Goal: Find specific page/section: Find specific page/section

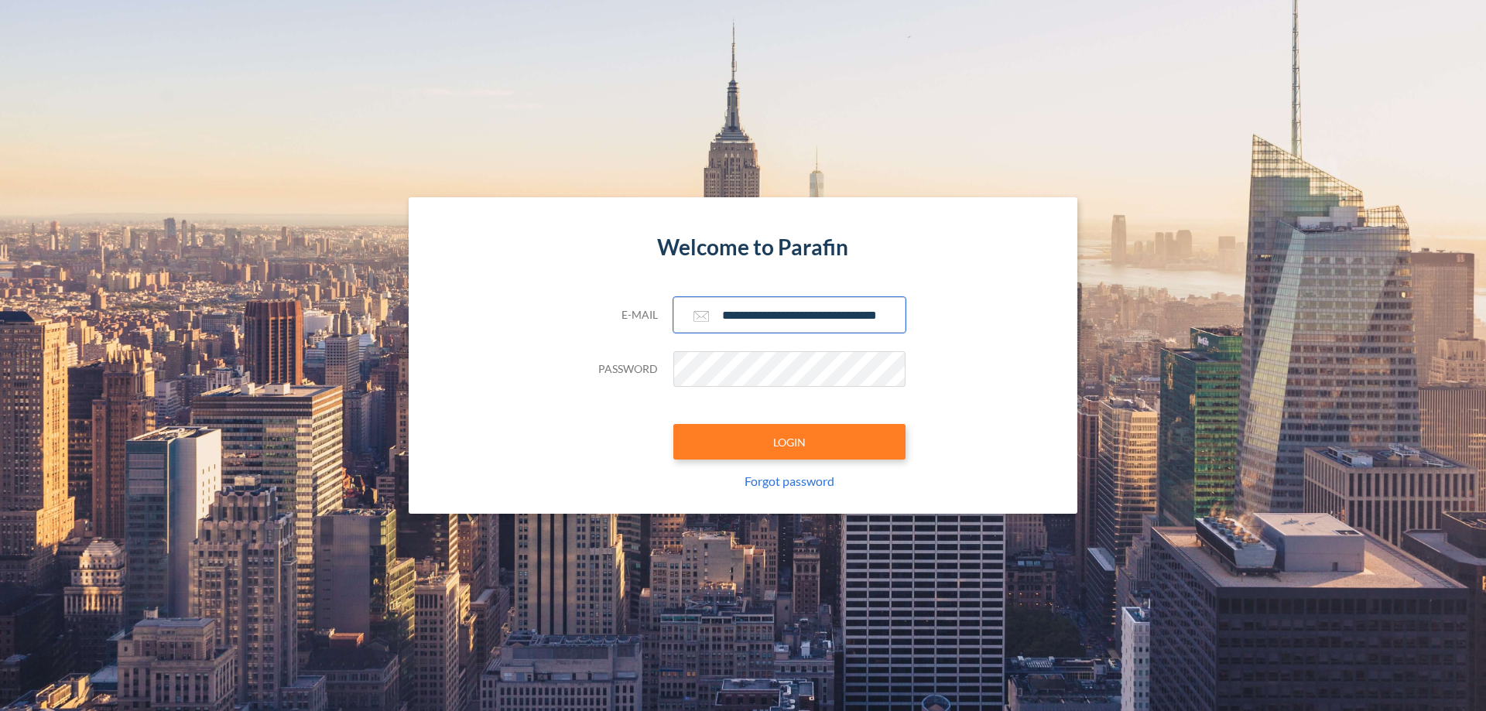
type input "**********"
click at [789, 442] on button "LOGIN" at bounding box center [789, 442] width 232 height 36
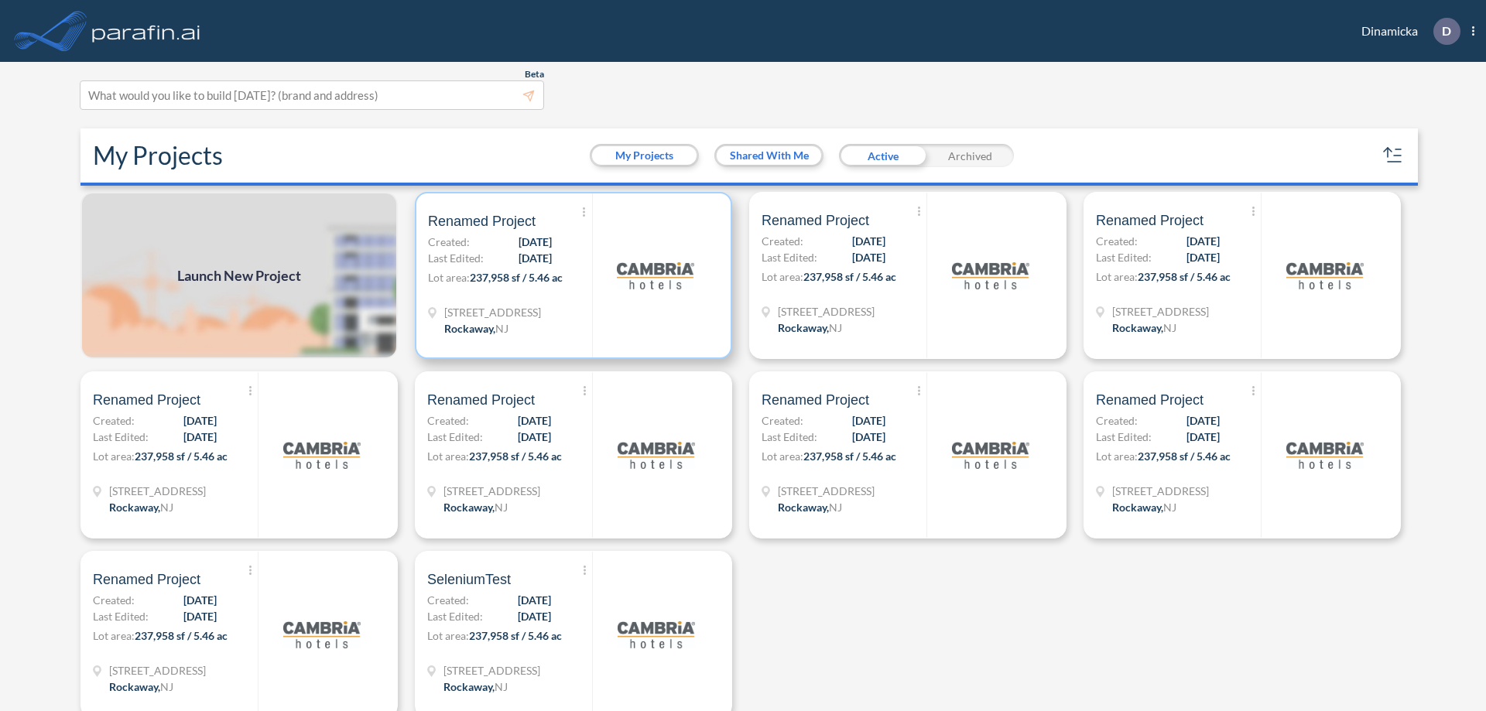
scroll to position [4, 0]
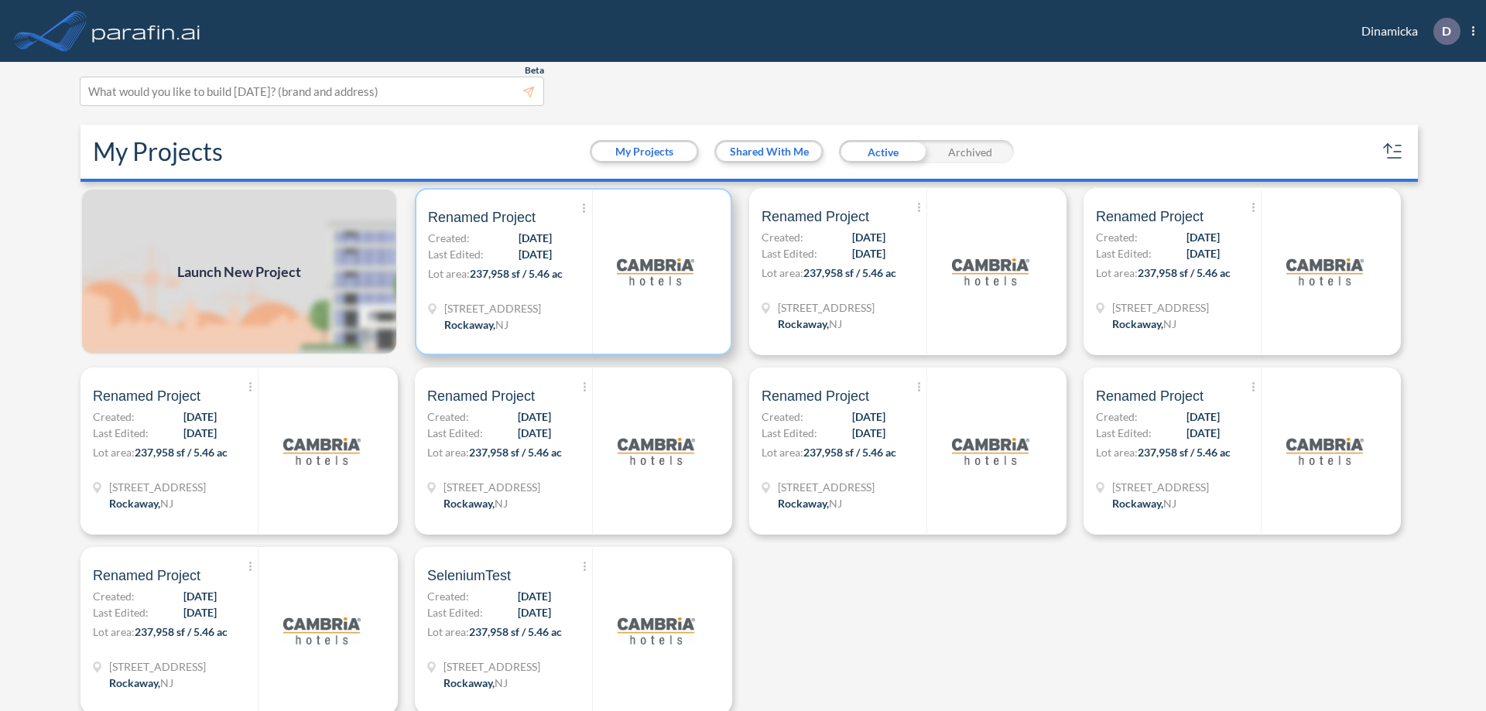
click at [570, 272] on p "Lot area: 237,958 sf / 5.46 ac" at bounding box center [510, 276] width 164 height 22
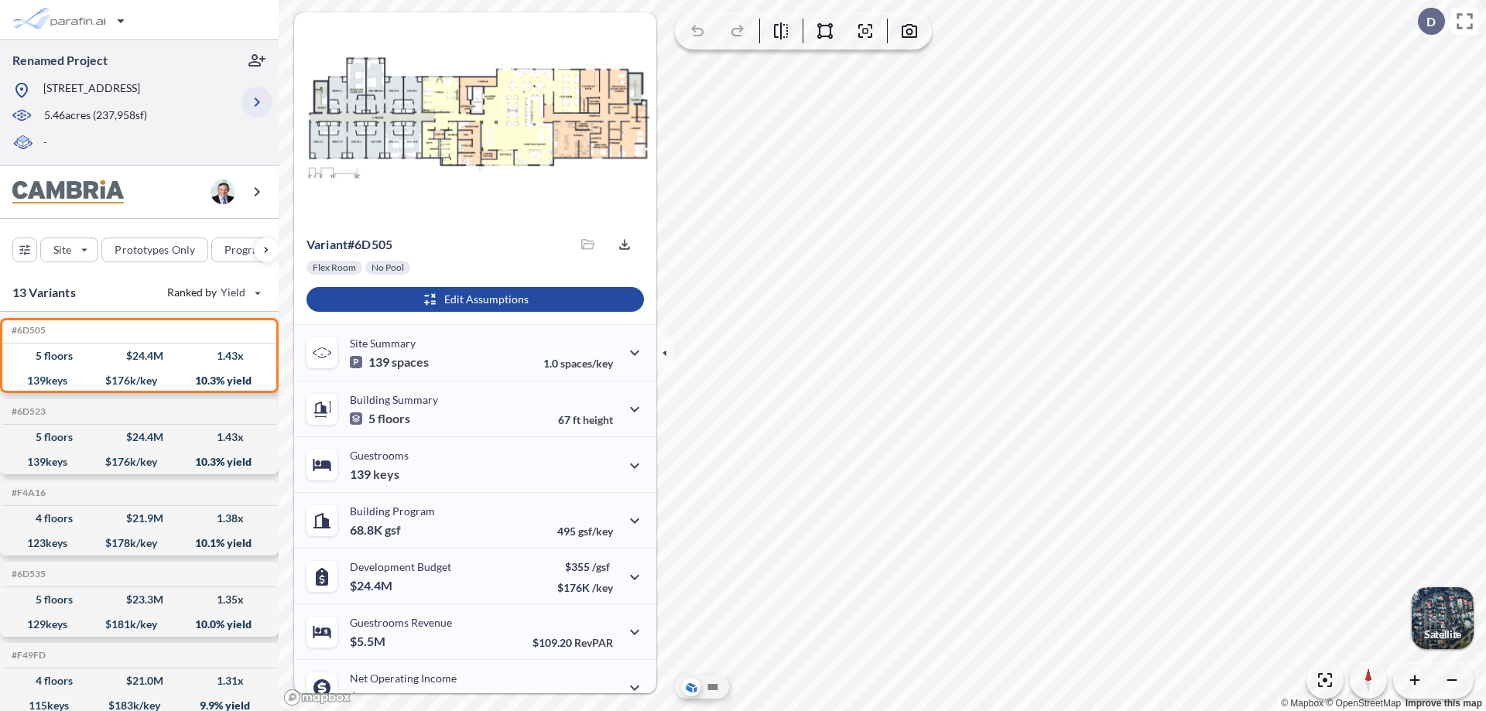
click at [257, 102] on icon "button" at bounding box center [257, 102] width 19 height 19
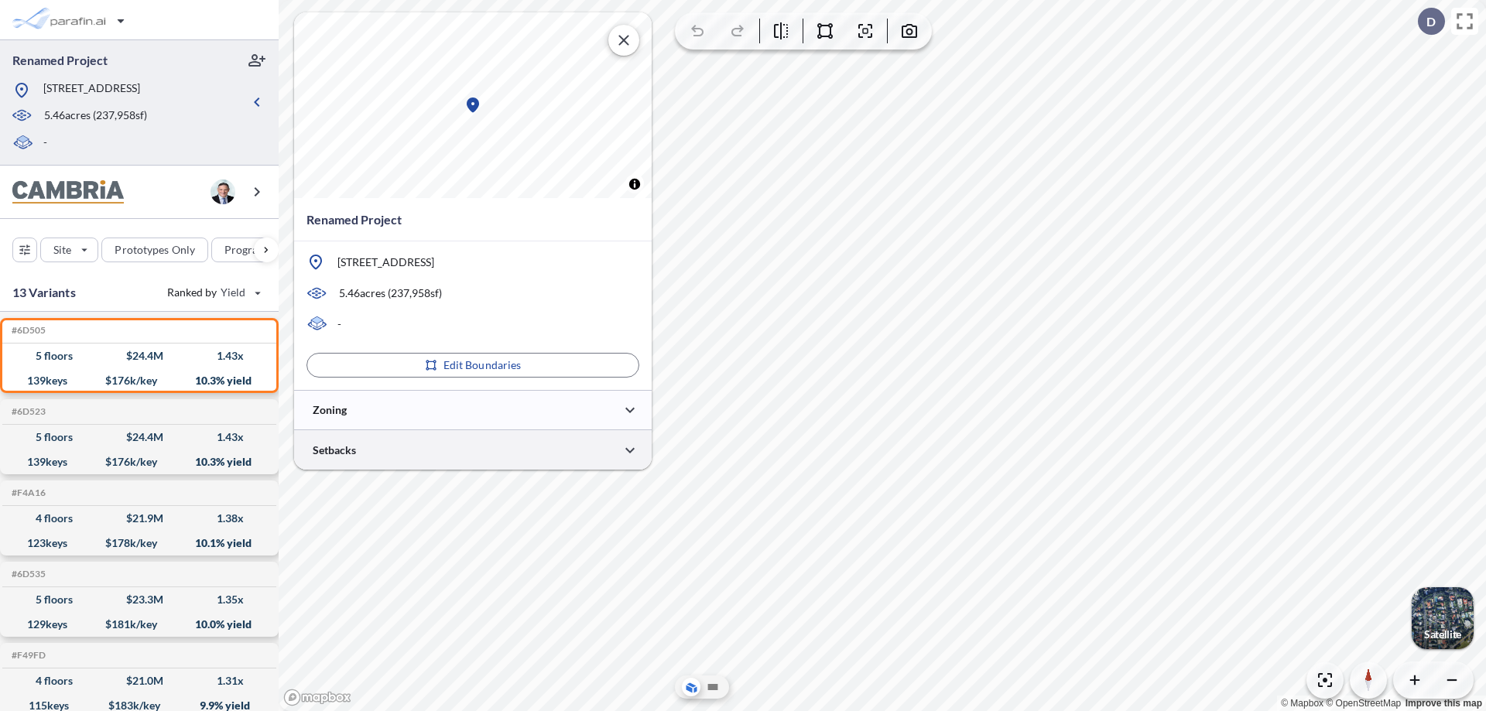
click at [473, 450] on div at bounding box center [473, 449] width 358 height 39
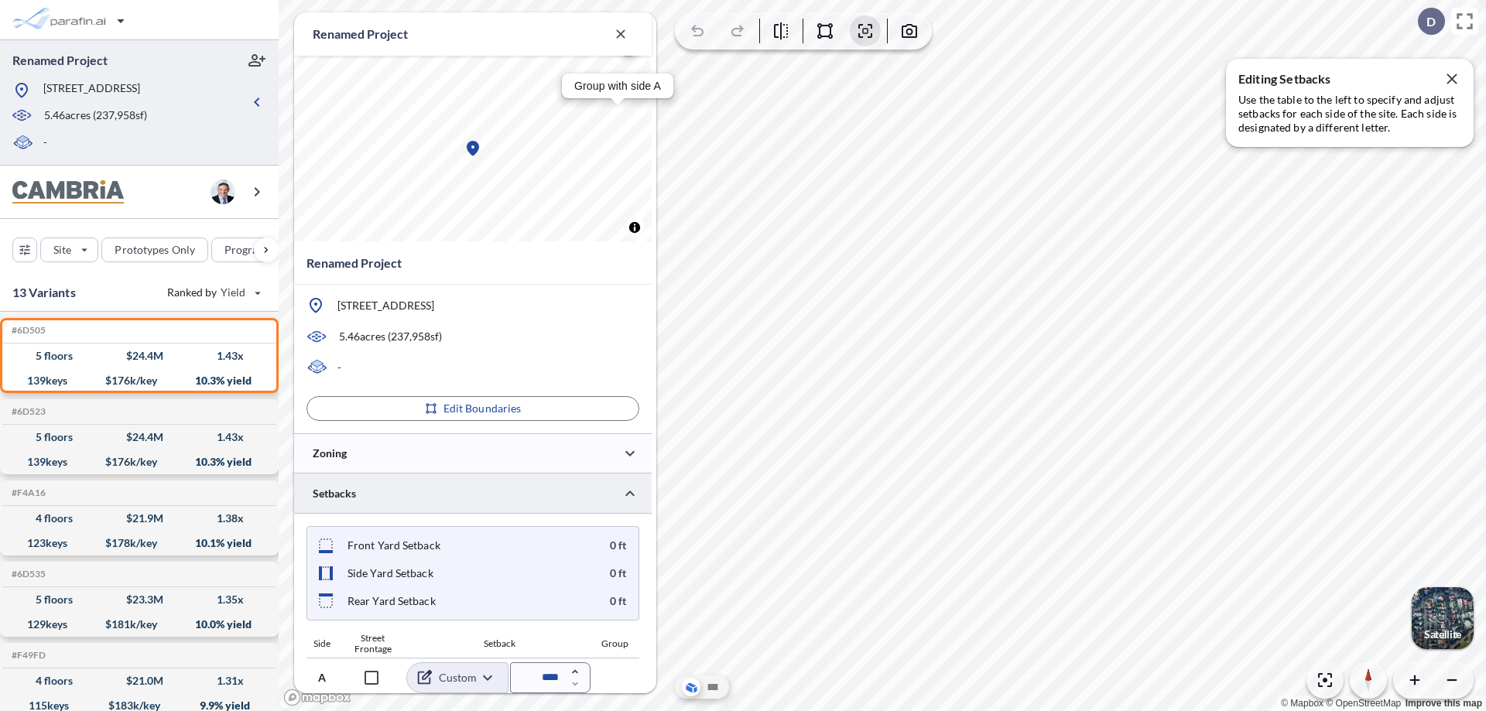
scroll to position [596, 0]
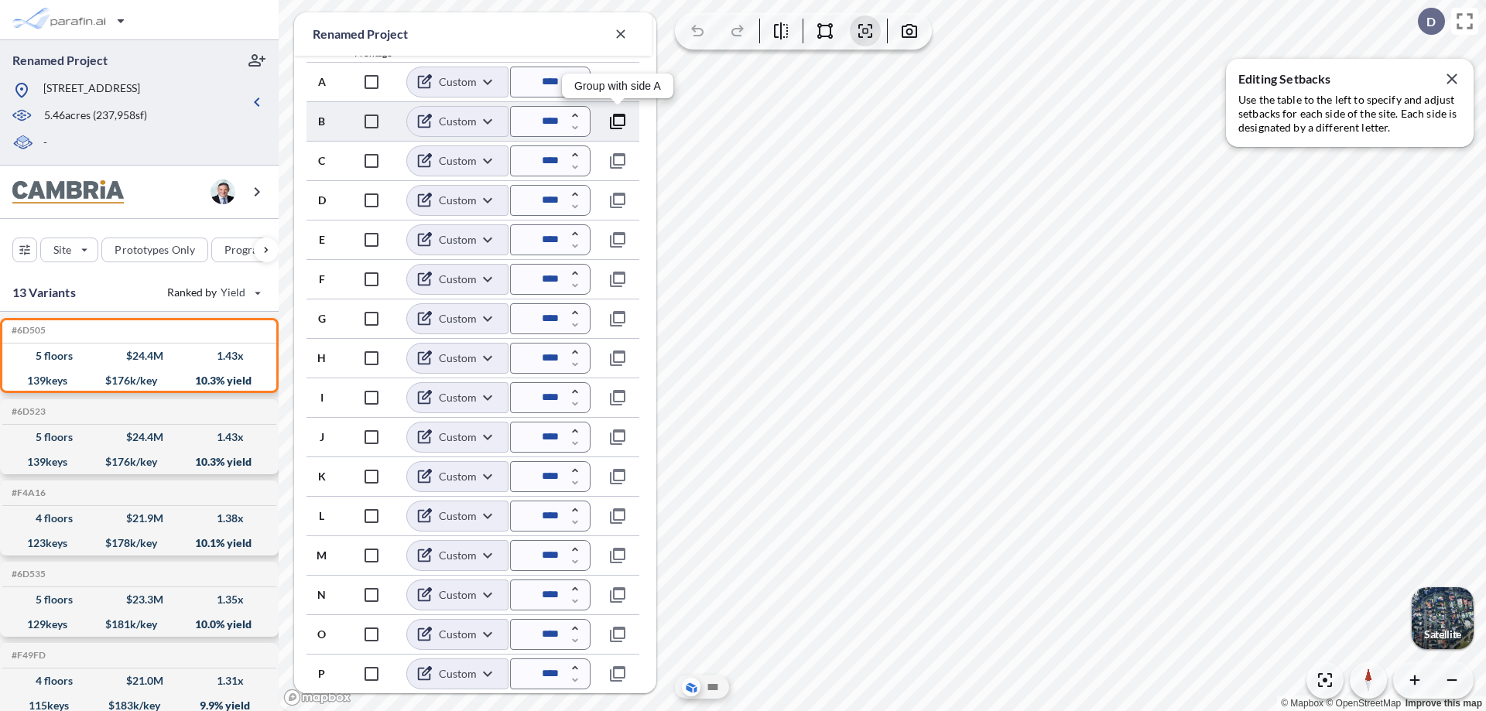
click at [618, 121] on icon "button" at bounding box center [617, 121] width 19 height 19
